Goal: Find specific page/section: Find specific page/section

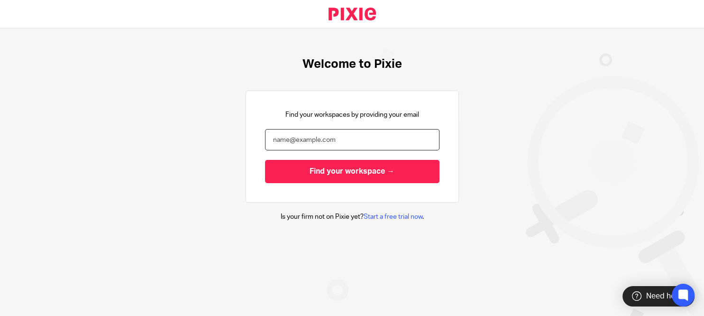
click at [294, 142] on input "email" at bounding box center [352, 139] width 174 height 21
click at [319, 141] on input "ian@bicknells.cnet" at bounding box center [352, 139] width 174 height 21
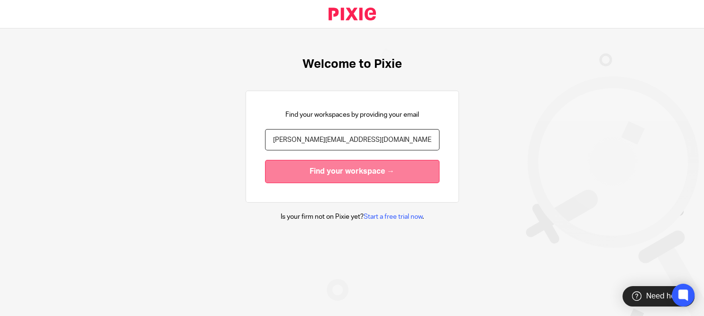
type input "[PERSON_NAME][EMAIL_ADDRESS][DOMAIN_NAME]"
click at [344, 172] on input "Find your workspace →" at bounding box center [352, 171] width 174 height 23
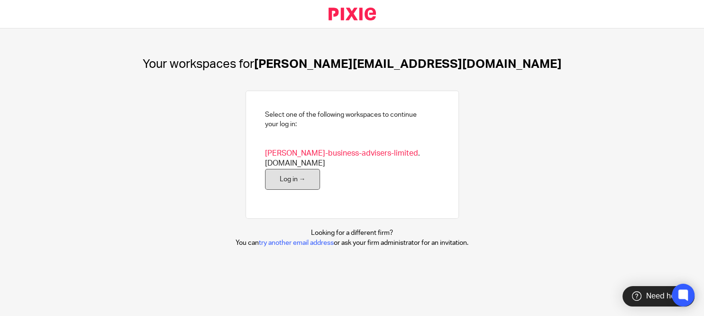
click at [285, 172] on link "Log in →" at bounding box center [292, 179] width 55 height 21
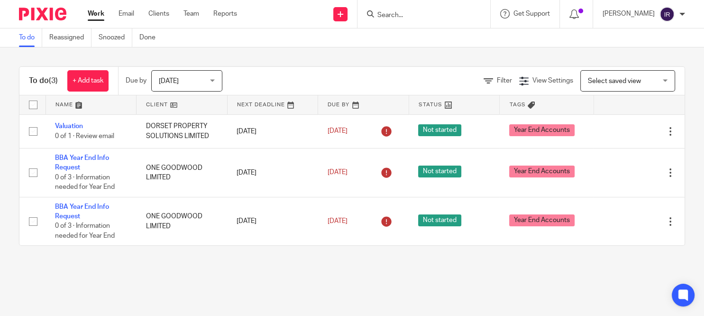
click at [450, 13] on input "Search" at bounding box center [418, 15] width 85 height 9
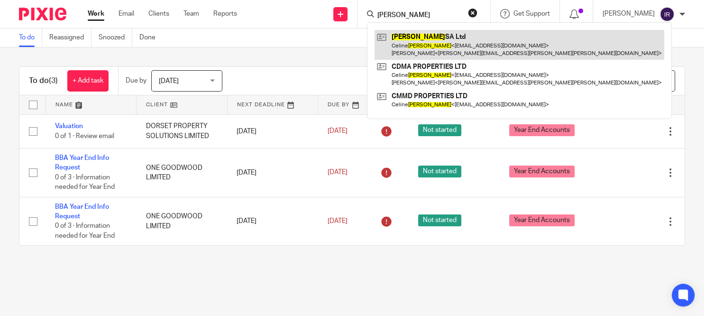
type input "dubois"
click at [459, 46] on link at bounding box center [518, 44] width 289 height 29
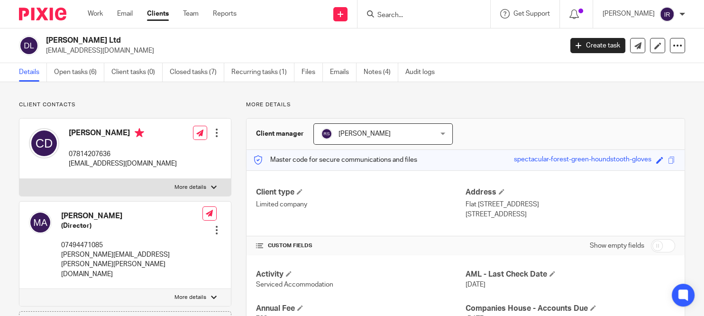
click at [120, 234] on div "[PERSON_NAME] (Director) 07494471085 [PERSON_NAME][EMAIL_ADDRESS][PERSON_NAME][…" at bounding box center [131, 245] width 141 height 68
click at [135, 137] on icon at bounding box center [139, 132] width 9 height 9
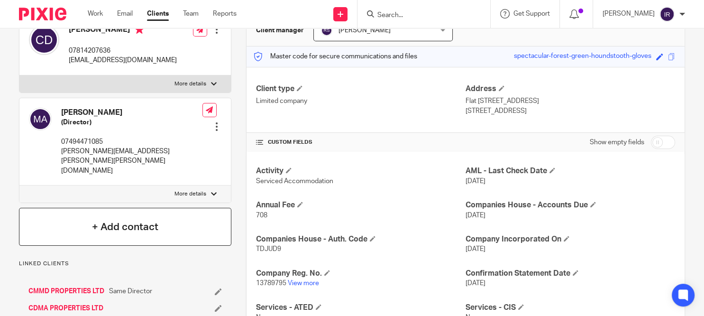
scroll to position [91, 0]
